Goal: Task Accomplishment & Management: Manage account settings

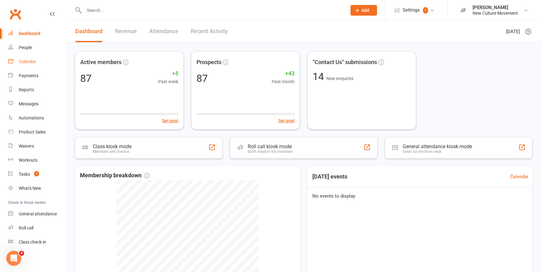
click at [31, 61] on div "Calendar" at bounding box center [27, 61] width 17 height 5
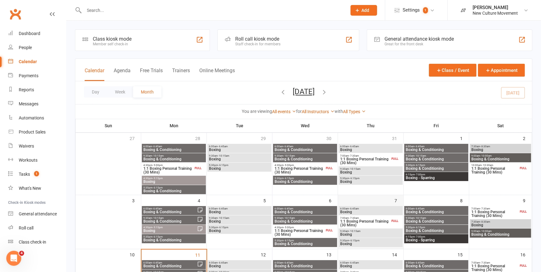
scroll to position [113, 0]
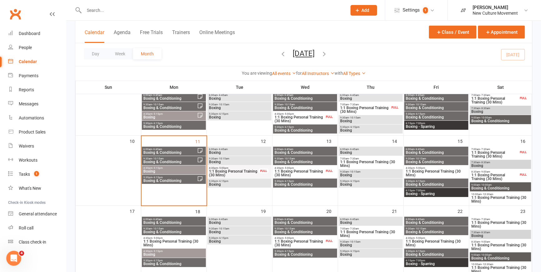
click at [180, 179] on span "Boxing & Conditioning" at bounding box center [170, 181] width 54 height 4
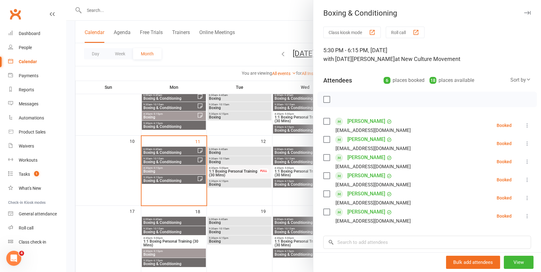
click at [524, 125] on icon at bounding box center [527, 125] width 6 height 6
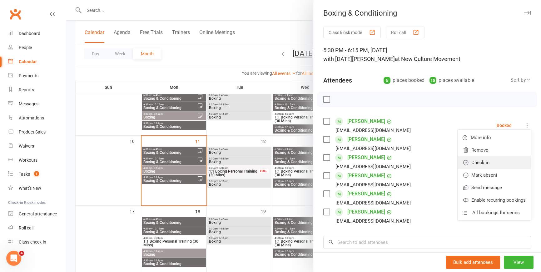
click at [482, 162] on link "Check in" at bounding box center [494, 162] width 73 height 12
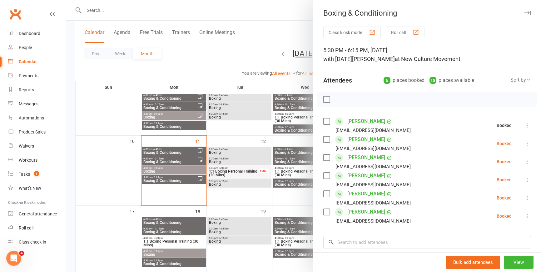
click at [524, 144] on icon at bounding box center [527, 143] width 6 height 6
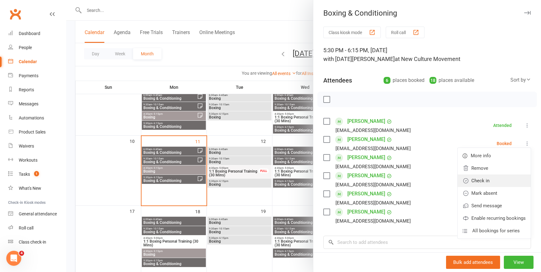
click at [479, 182] on link "Check in" at bounding box center [494, 180] width 73 height 12
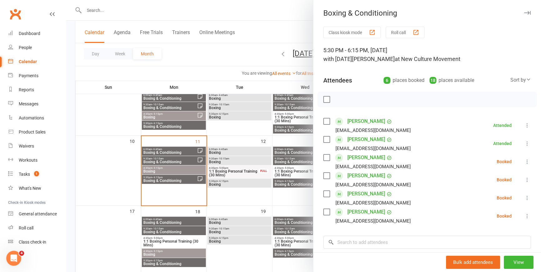
click at [524, 161] on icon at bounding box center [527, 161] width 6 height 6
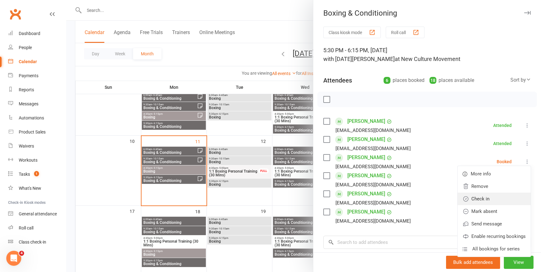
click at [496, 195] on link "Check in" at bounding box center [494, 198] width 73 height 12
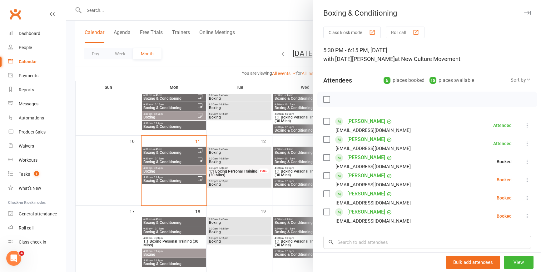
click at [524, 180] on icon at bounding box center [527, 180] width 6 height 6
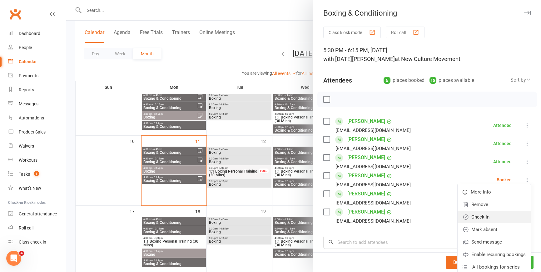
click at [503, 217] on link "Check in" at bounding box center [494, 217] width 73 height 12
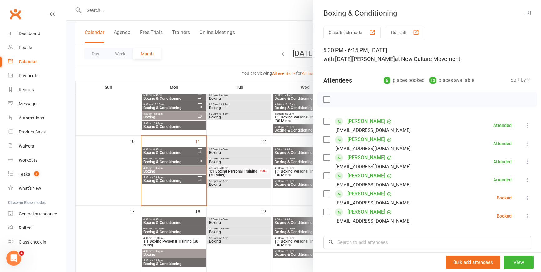
click at [524, 197] on icon at bounding box center [527, 198] width 6 height 6
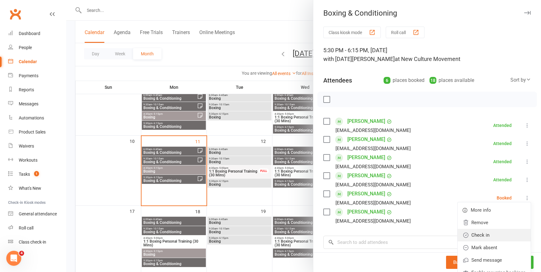
click at [493, 234] on link "Check in" at bounding box center [494, 235] width 73 height 12
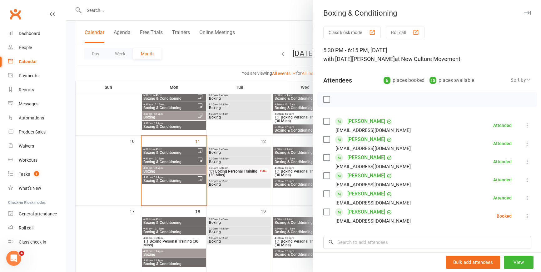
click at [524, 214] on icon at bounding box center [527, 216] width 6 height 6
click at [483, 247] on link "Check in" at bounding box center [494, 253] width 73 height 12
click at [524, 125] on icon at bounding box center [527, 125] width 6 height 6
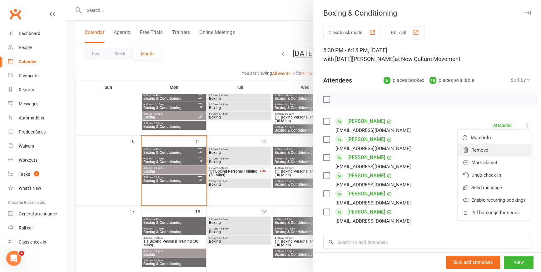
click at [488, 151] on link "Remove" at bounding box center [494, 150] width 73 height 12
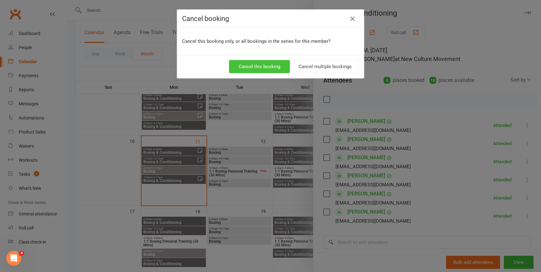
click at [267, 64] on button "Cancel this booking" at bounding box center [259, 66] width 61 height 13
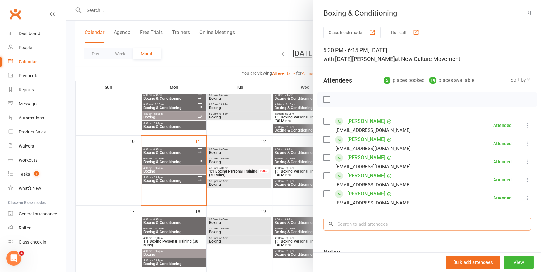
click at [356, 222] on input "search" at bounding box center [427, 223] width 208 height 13
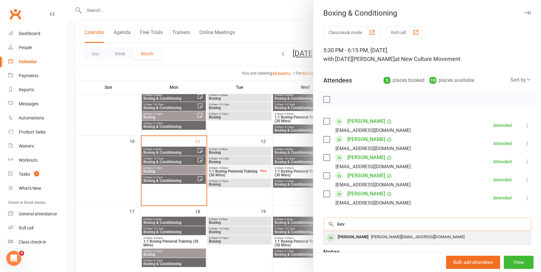
type input "kev"
click at [371, 235] on span "[PERSON_NAME][EMAIL_ADDRESS][DOMAIN_NAME]" at bounding box center [417, 236] width 93 height 5
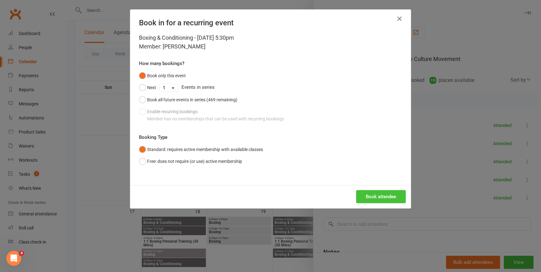
click at [370, 196] on button "Book attendee" at bounding box center [381, 196] width 50 height 13
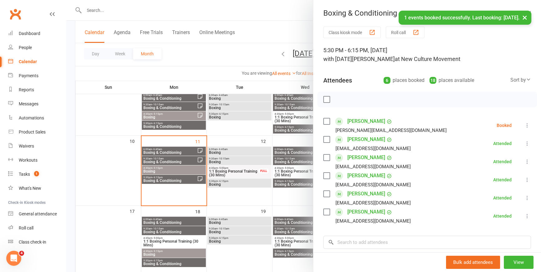
click at [524, 125] on icon at bounding box center [527, 125] width 6 height 6
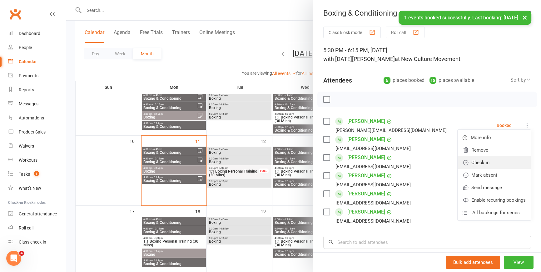
click at [489, 162] on link "Check in" at bounding box center [494, 162] width 73 height 12
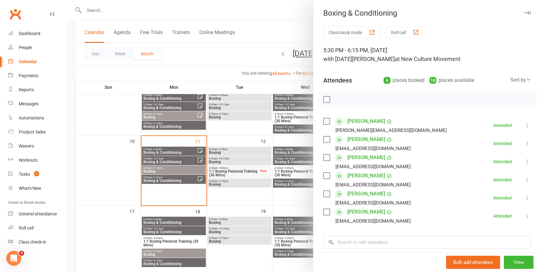
drag, startPoint x: 201, startPoint y: 52, endPoint x: 214, endPoint y: 76, distance: 27.5
click at [201, 52] on div at bounding box center [303, 136] width 475 height 272
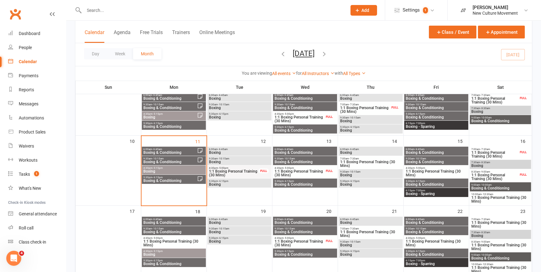
click at [222, 153] on span "Boxing" at bounding box center [240, 153] width 62 height 4
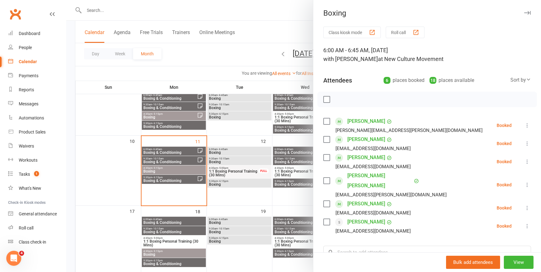
click at [228, 59] on div at bounding box center [303, 136] width 475 height 272
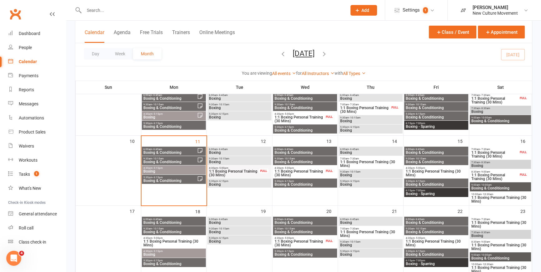
click at [231, 161] on span "Boxing" at bounding box center [240, 162] width 62 height 4
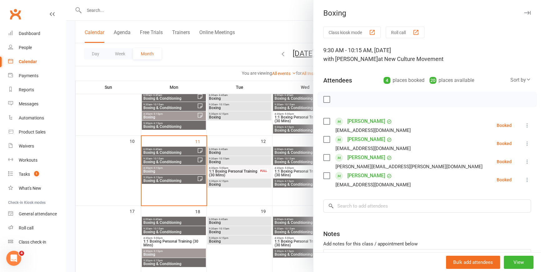
click at [227, 182] on div at bounding box center [303, 136] width 475 height 272
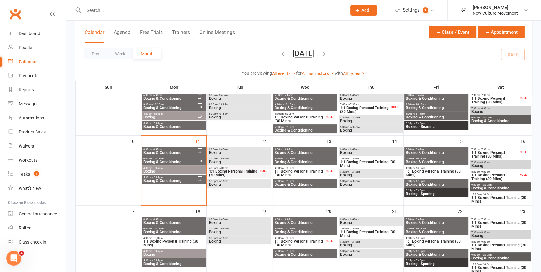
click at [226, 183] on span "Boxing" at bounding box center [240, 184] width 62 height 4
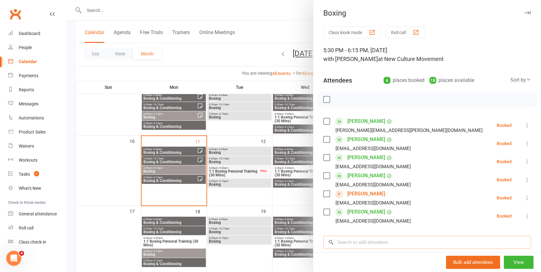
click at [370, 241] on input "search" at bounding box center [427, 242] width 208 height 13
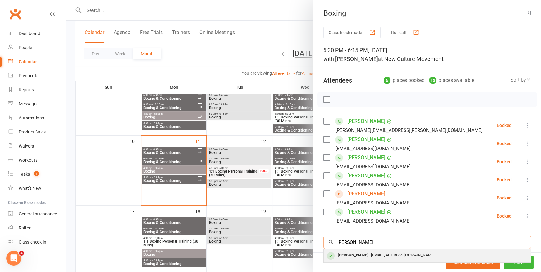
type input "[PERSON_NAME]"
click at [358, 257] on div "[PERSON_NAME]" at bounding box center [353, 255] width 36 height 9
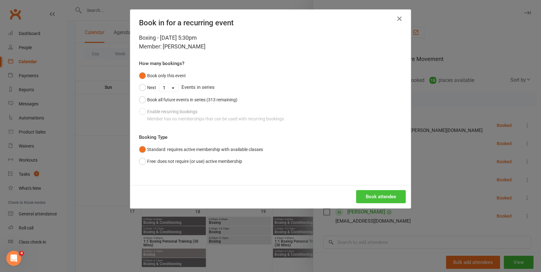
click at [378, 194] on button "Book attendee" at bounding box center [381, 196] width 50 height 13
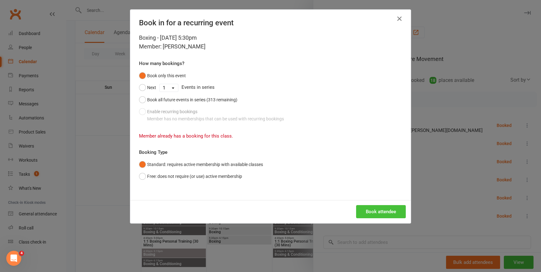
click at [385, 211] on button "Book attendee" at bounding box center [381, 211] width 50 height 13
click at [398, 17] on icon "button" at bounding box center [399, 18] width 7 height 7
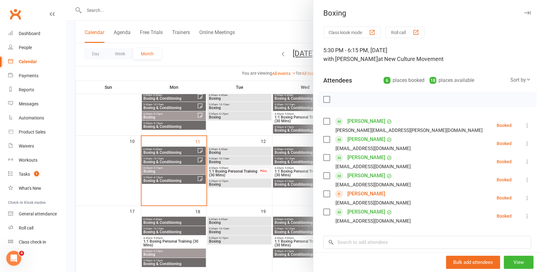
click at [219, 54] on div at bounding box center [303, 136] width 475 height 272
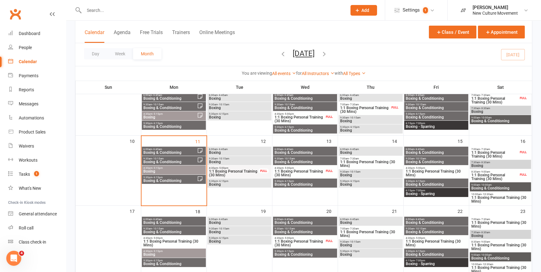
click at [296, 152] on span "Boxing & Conditioning" at bounding box center [305, 153] width 62 height 4
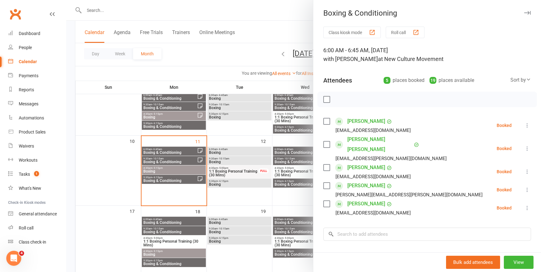
click at [238, 56] on div at bounding box center [303, 136] width 475 height 272
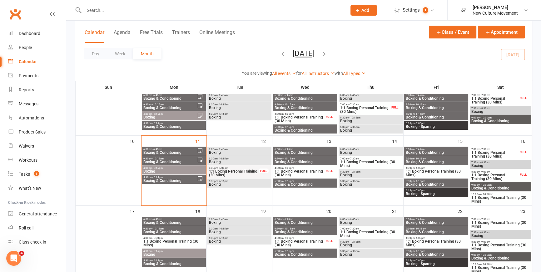
click at [309, 161] on span "Boxing & Conditioning" at bounding box center [305, 162] width 62 height 4
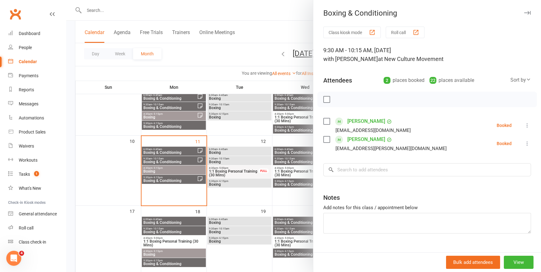
click at [242, 47] on div at bounding box center [303, 136] width 475 height 272
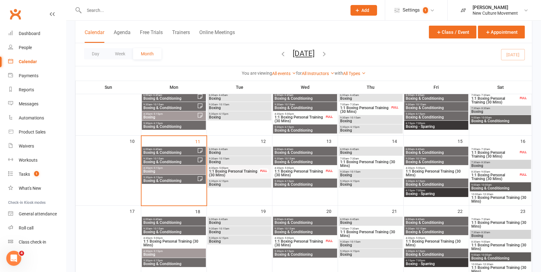
click at [301, 184] on span "Boxing & Conditioning" at bounding box center [305, 184] width 62 height 4
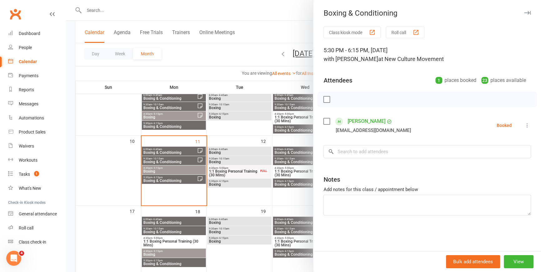
click at [196, 47] on div at bounding box center [303, 136] width 475 height 272
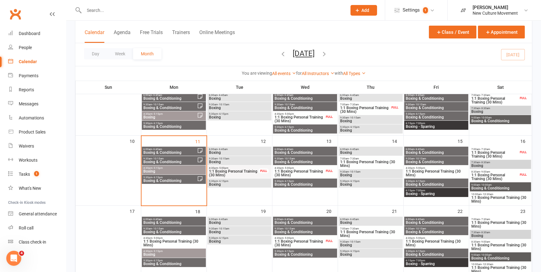
click at [370, 151] on span "Boxing" at bounding box center [371, 153] width 62 height 4
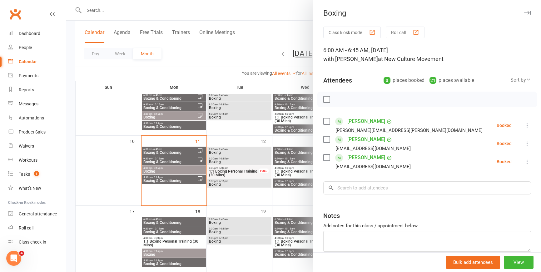
click at [219, 52] on div at bounding box center [303, 136] width 475 height 272
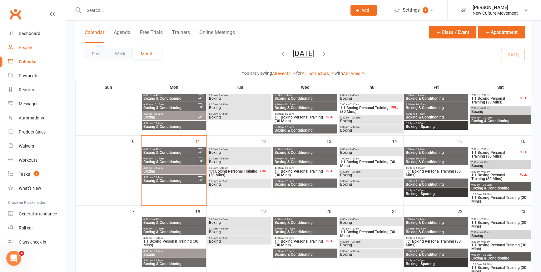
click at [27, 46] on div "People" at bounding box center [25, 47] width 13 height 5
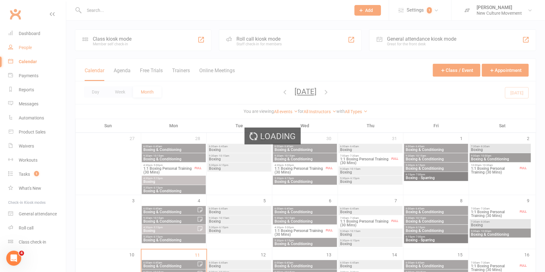
select select "100"
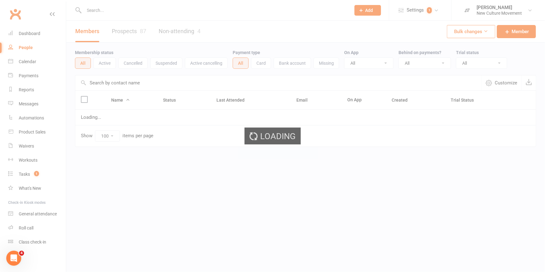
click at [130, 30] on link "Prospects 87" at bounding box center [129, 32] width 34 height 22
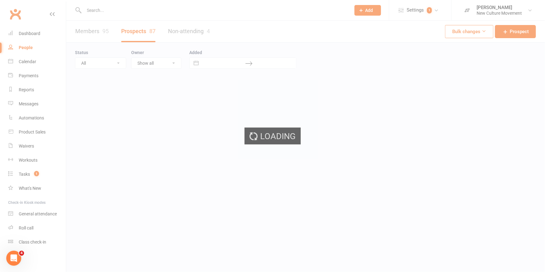
click at [131, 31] on div "Loading" at bounding box center [272, 136] width 545 height 272
select select "100"
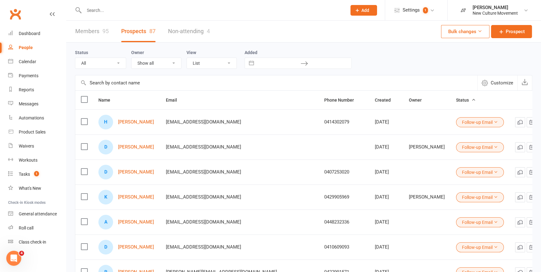
click at [140, 86] on input "text" at bounding box center [276, 82] width 402 height 15
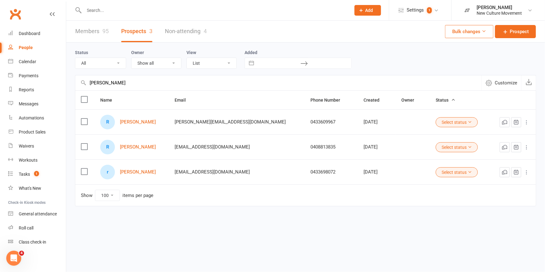
type input "[PERSON_NAME]"
click at [226, 145] on div "[EMAIL_ADDRESS][DOMAIN_NAME]" at bounding box center [237, 146] width 125 height 5
drag, startPoint x: 229, startPoint y: 146, endPoint x: 175, endPoint y: 147, distance: 53.8
click at [175, 147] on td "[EMAIL_ADDRESS][DOMAIN_NAME]" at bounding box center [237, 146] width 136 height 25
copy span "[EMAIL_ADDRESS][DOMAIN_NAME]"
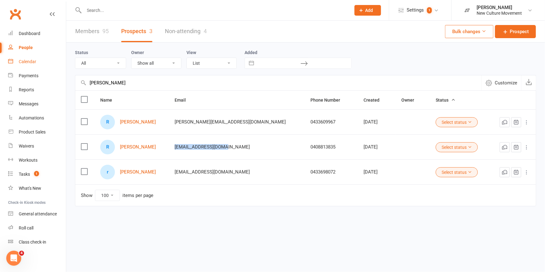
click at [27, 62] on div "Calendar" at bounding box center [27, 61] width 17 height 5
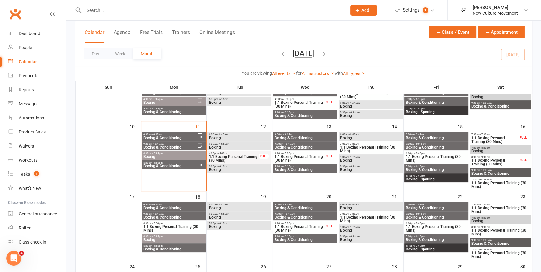
scroll to position [142, 0]
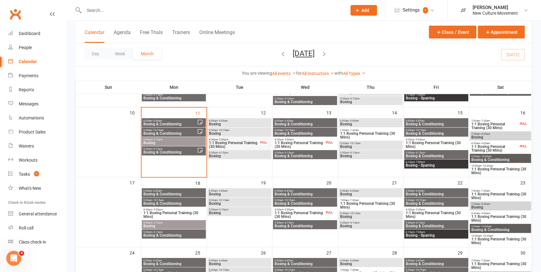
click at [252, 141] on span "1:1 Boxing Personal Training (30 Mins)" at bounding box center [234, 144] width 50 height 7
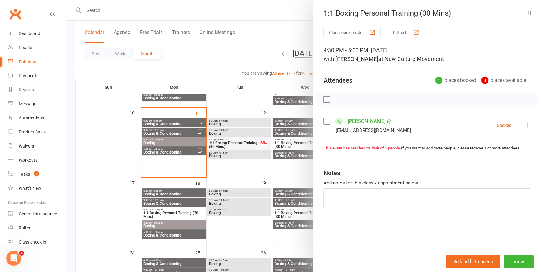
click at [246, 62] on div at bounding box center [303, 136] width 475 height 272
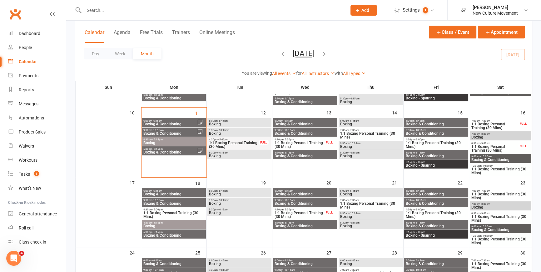
click at [329, 142] on div "FULL" at bounding box center [329, 142] width 10 height 5
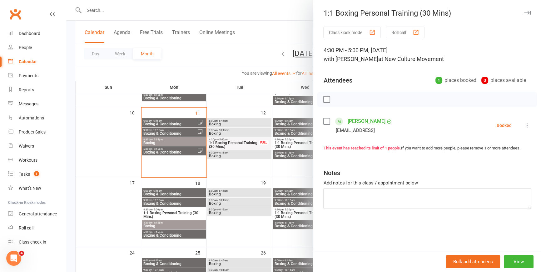
click at [215, 53] on div at bounding box center [303, 136] width 475 height 272
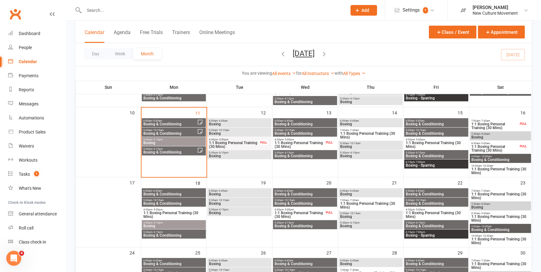
click at [490, 122] on span "1:1 Boxing Personal Training (30 Mins)" at bounding box center [494, 125] width 47 height 7
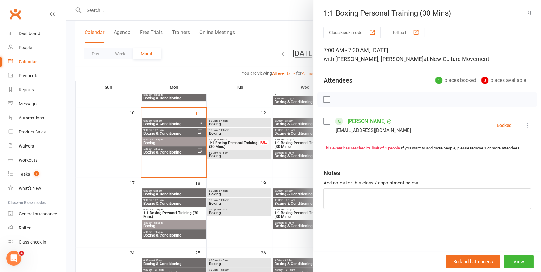
click at [265, 27] on div at bounding box center [303, 136] width 475 height 272
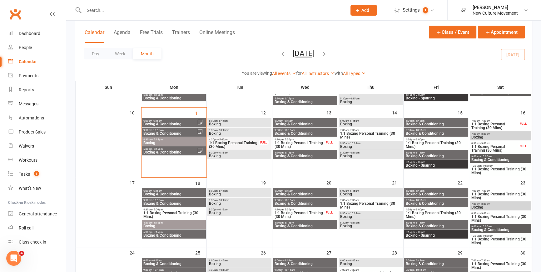
click at [499, 148] on span "1:1 Boxing Personal Training (30 Mins)" at bounding box center [494, 148] width 47 height 7
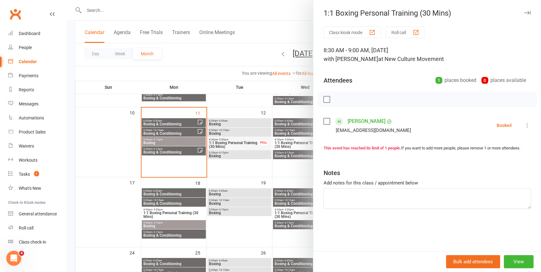
click at [266, 24] on div at bounding box center [303, 136] width 475 height 272
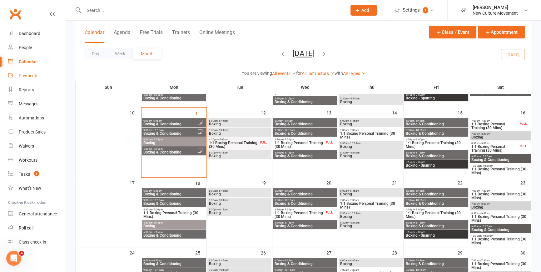
click at [30, 76] on div "Payments" at bounding box center [29, 75] width 20 height 5
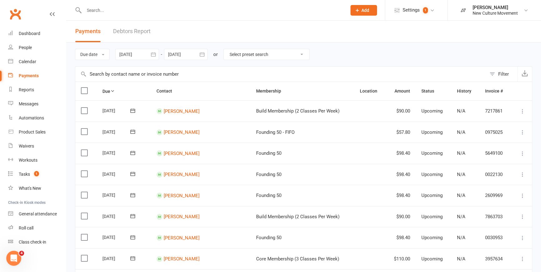
click at [156, 53] on icon "button" at bounding box center [153, 54] width 6 height 6
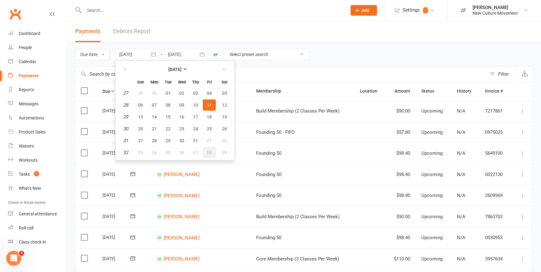
click at [208, 150] on span "08" at bounding box center [209, 152] width 5 height 5
type input "[DATE]"
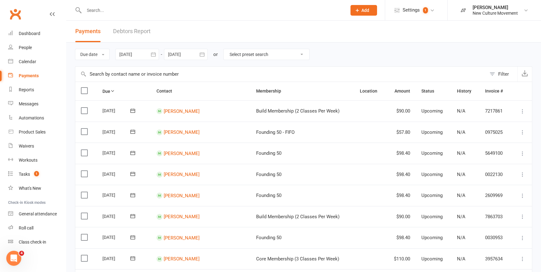
click at [203, 55] on icon "button" at bounding box center [202, 54] width 6 height 6
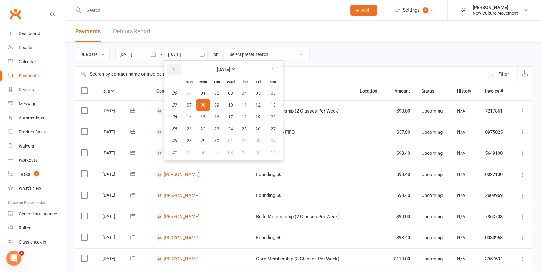
click at [174, 68] on icon "button" at bounding box center [174, 69] width 4 height 5
click at [245, 116] on span "14" at bounding box center [244, 116] width 5 height 5
type input "[DATE]"
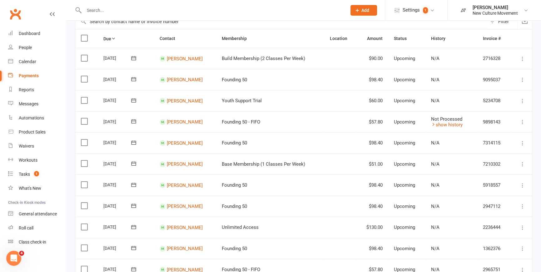
scroll to position [62, 0]
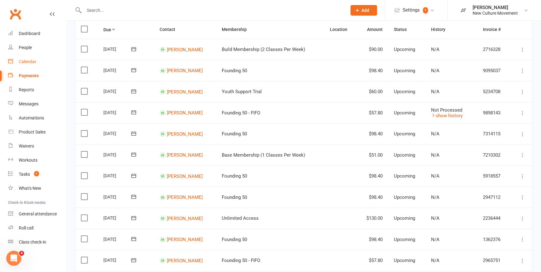
click at [31, 63] on div "Calendar" at bounding box center [27, 61] width 17 height 5
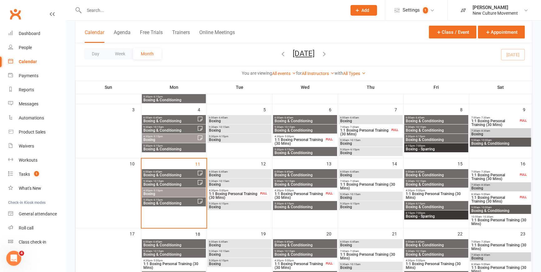
scroll to position [142, 0]
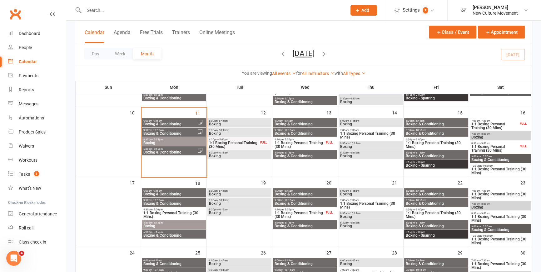
click at [256, 125] on span "Boxing" at bounding box center [240, 124] width 62 height 4
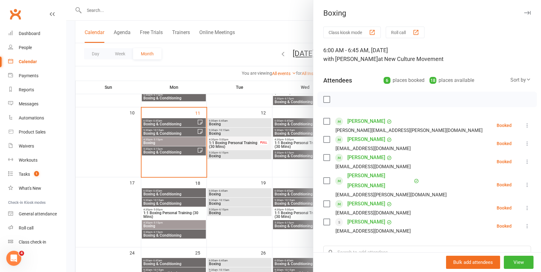
click at [232, 61] on div at bounding box center [303, 136] width 475 height 272
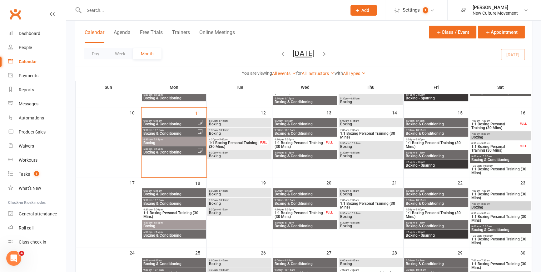
click at [237, 133] on span "Boxing" at bounding box center [240, 134] width 62 height 4
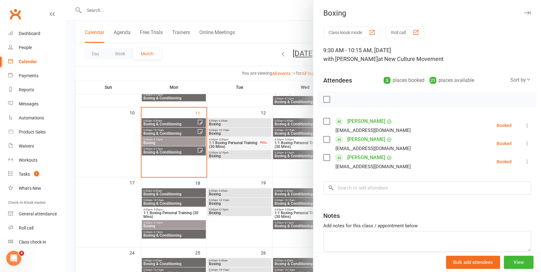
click at [228, 156] on div at bounding box center [303, 136] width 475 height 272
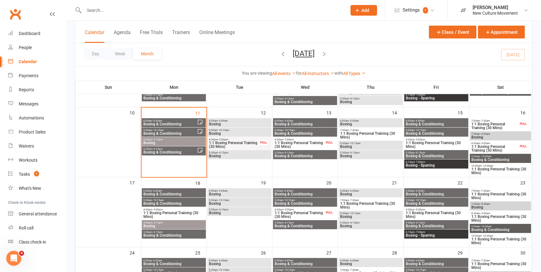
click at [249, 154] on span "Boxing" at bounding box center [240, 156] width 62 height 4
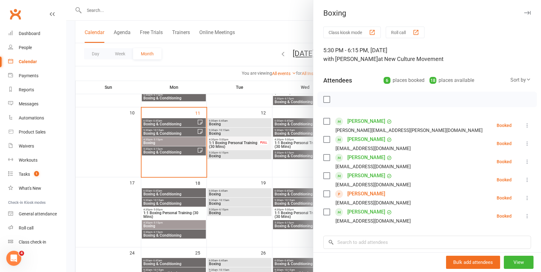
click at [225, 72] on div at bounding box center [303, 136] width 475 height 272
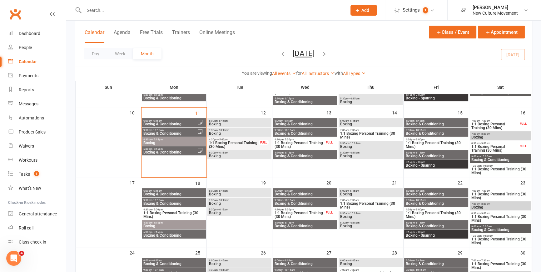
click at [290, 123] on span "Boxing & Conditioning" at bounding box center [305, 124] width 62 height 4
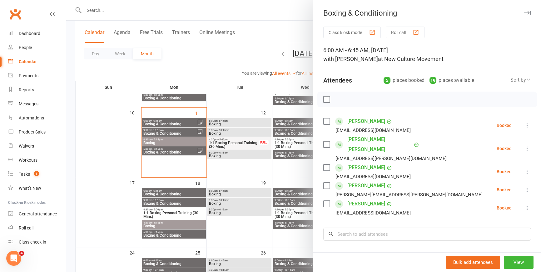
click at [293, 132] on div at bounding box center [303, 136] width 475 height 272
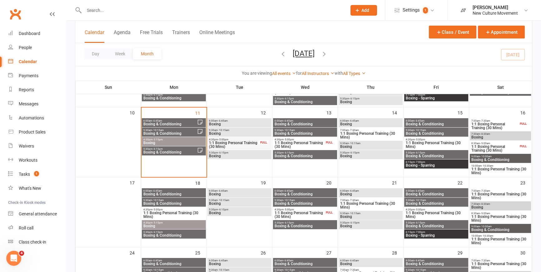
click at [243, 156] on span "Boxing" at bounding box center [240, 156] width 62 height 4
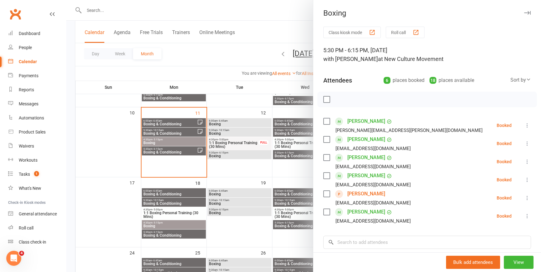
click at [182, 143] on div at bounding box center [303, 136] width 475 height 272
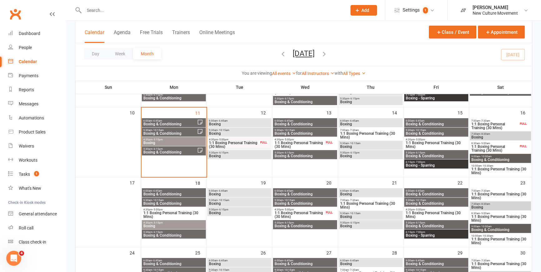
click at [182, 140] on span "4:30pm - 5:15pm" at bounding box center [174, 139] width 62 height 3
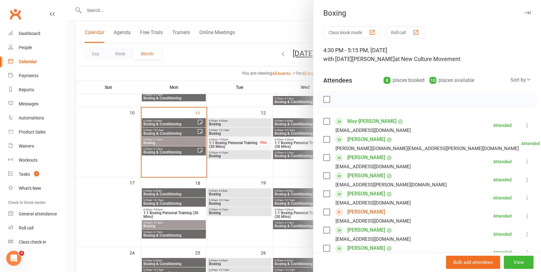
scroll to position [28, 0]
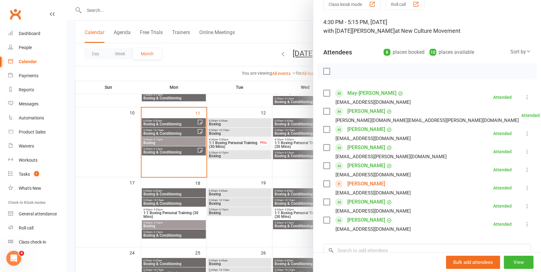
click at [186, 152] on div at bounding box center [303, 136] width 475 height 272
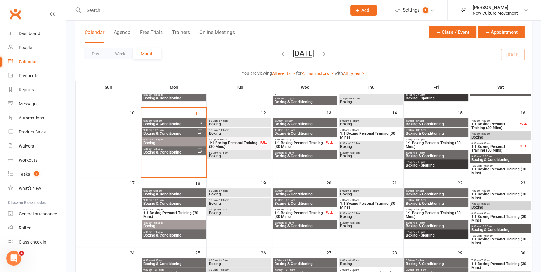
click at [178, 152] on span "Boxing & Conditioning" at bounding box center [170, 152] width 54 height 4
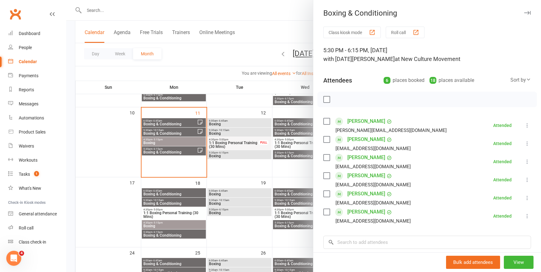
click at [225, 134] on div at bounding box center [303, 136] width 475 height 272
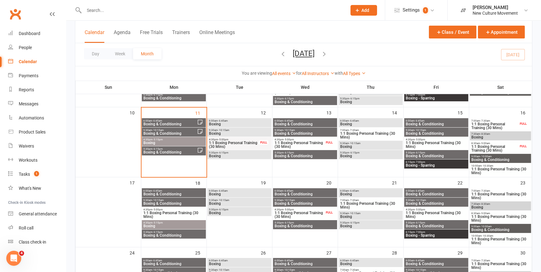
click at [227, 129] on span "- 10:15am" at bounding box center [224, 130] width 12 height 3
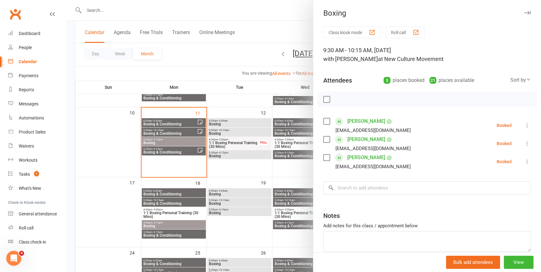
click at [242, 156] on div at bounding box center [303, 136] width 475 height 272
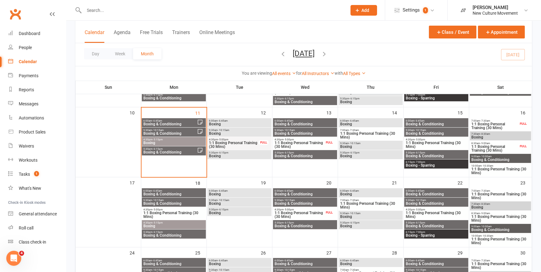
click at [243, 154] on span "Boxing" at bounding box center [240, 156] width 62 height 4
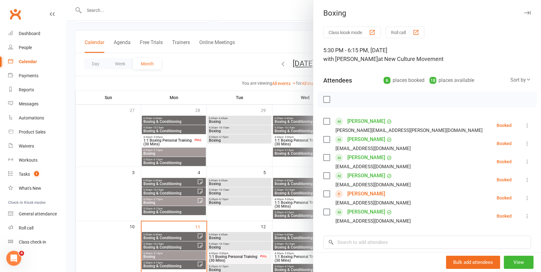
click at [186, 72] on div at bounding box center [303, 136] width 475 height 272
